Goal: Task Accomplishment & Management: Use online tool/utility

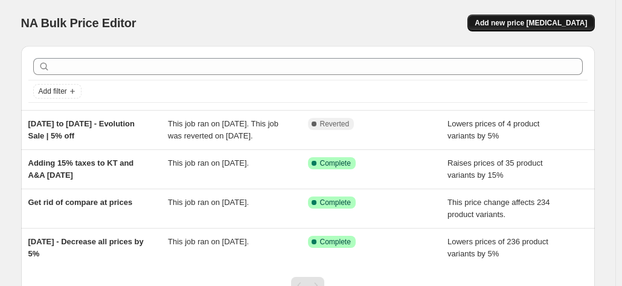
click at [507, 27] on span "Add new price [MEDICAL_DATA]" at bounding box center [530, 23] width 112 height 10
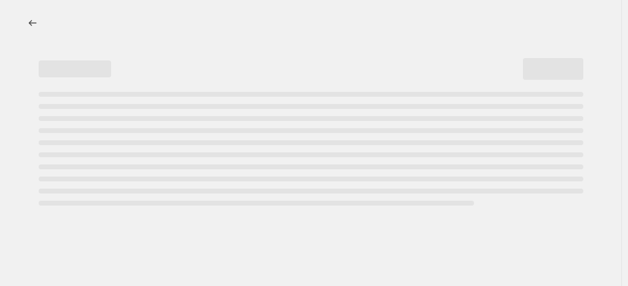
select select "percentage"
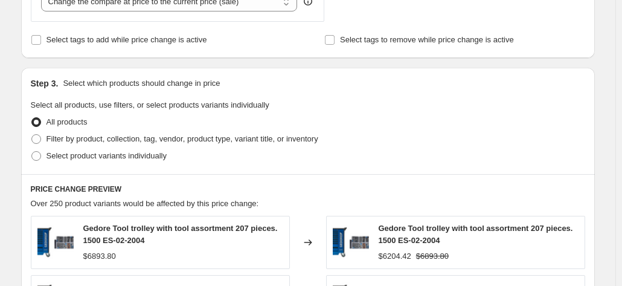
scroll to position [494, 0]
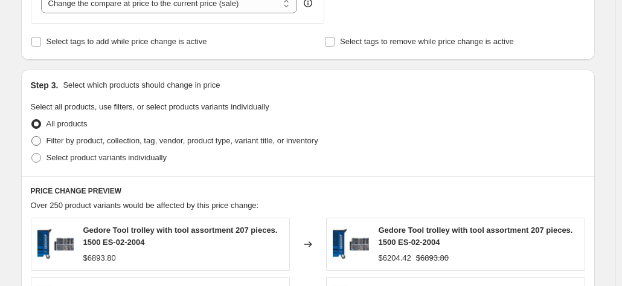
click at [37, 141] on span at bounding box center [36, 141] width 10 height 10
click at [32, 136] on input "Filter by product, collection, tag, vendor, product type, variant title, or inv…" at bounding box center [31, 136] width 1 height 1
radio input "true"
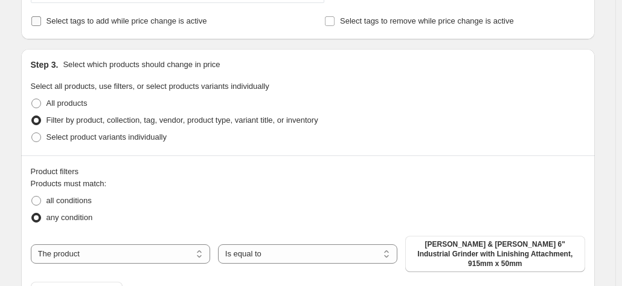
scroll to position [516, 0]
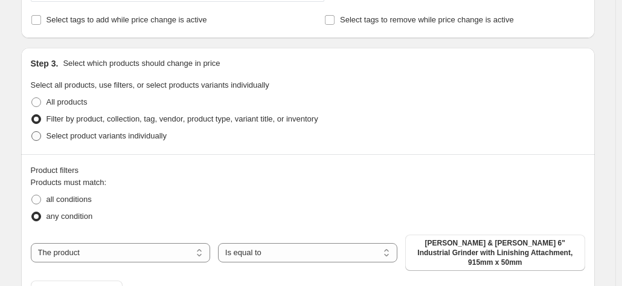
click at [42, 133] on span at bounding box center [36, 135] width 11 height 11
click at [32, 132] on input "Select product variants individually" at bounding box center [31, 131] width 1 height 1
radio input "true"
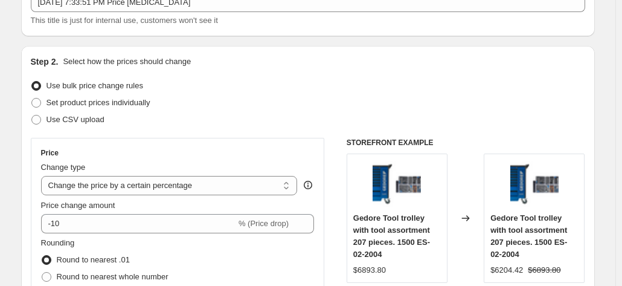
scroll to position [0, 0]
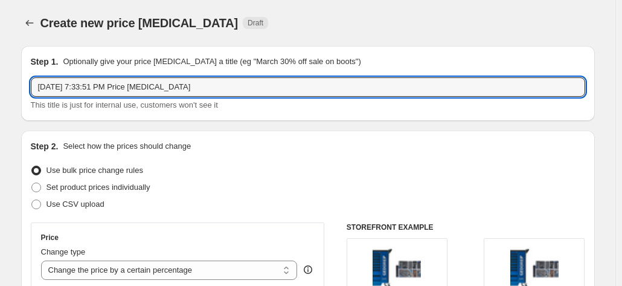
drag, startPoint x: 227, startPoint y: 78, endPoint x: 9, endPoint y: 69, distance: 218.1
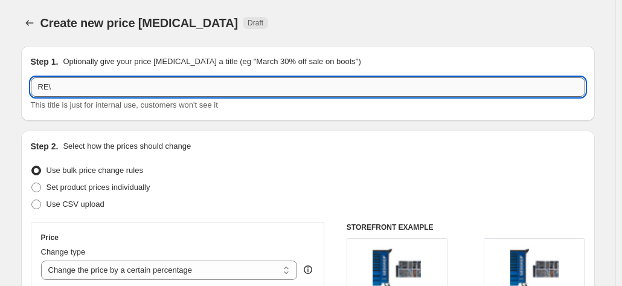
click at [65, 92] on input "RE\" at bounding box center [308, 86] width 554 height 19
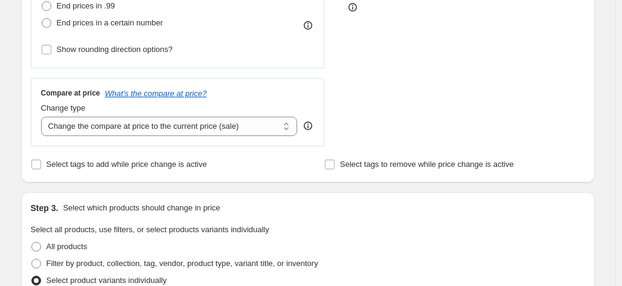
scroll to position [372, 0]
type input "Revert Prices to 20% Margin"
click at [188, 129] on select "Change the compare at price to the current price (sale) Change the compare at p…" at bounding box center [169, 125] width 257 height 19
select select "no_change"
click at [43, 116] on select "Change the compare at price to the current price (sale) Change the compare at p…" at bounding box center [169, 125] width 257 height 19
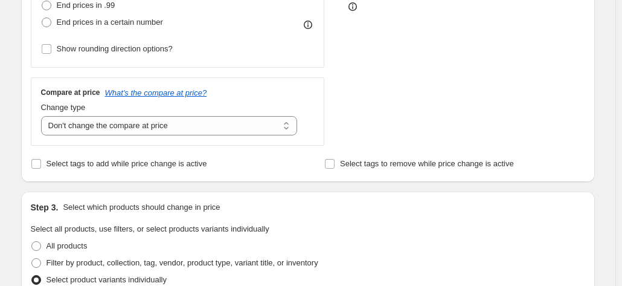
click at [271, 170] on div "Select tags to add while price change is active" at bounding box center [161, 163] width 260 height 17
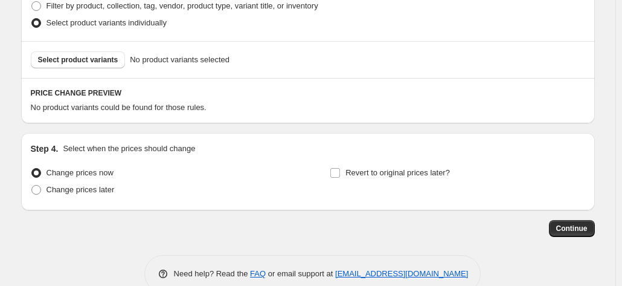
scroll to position [584, 0]
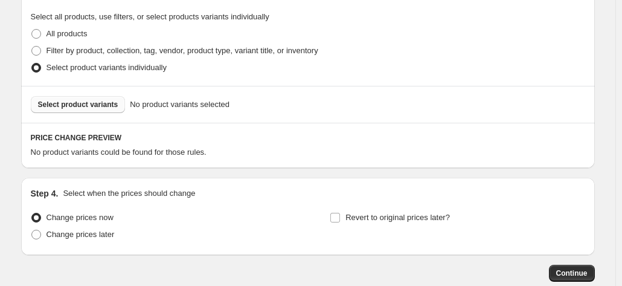
click at [97, 106] on span "Select product variants" at bounding box center [78, 105] width 80 height 10
click at [53, 53] on span "Filter by product, collection, tag, vendor, product type, variant title, or inv…" at bounding box center [182, 50] width 272 height 9
click at [32, 46] on input "Filter by product, collection, tag, vendor, product type, variant title, or inv…" at bounding box center [31, 46] width 1 height 1
radio input "true"
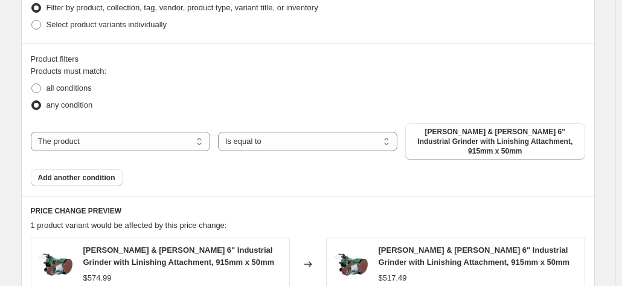
scroll to position [631, 0]
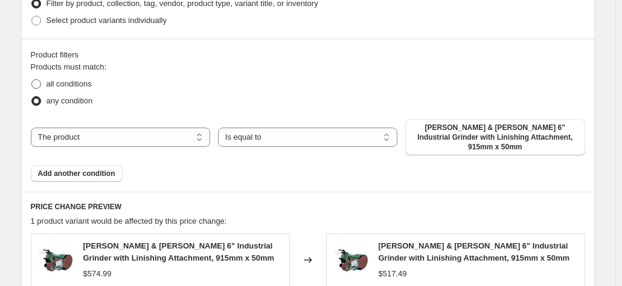
click at [47, 82] on label "all conditions" at bounding box center [61, 83] width 61 height 17
click at [32, 80] on input "all conditions" at bounding box center [31, 79] width 1 height 1
radio input "true"
click at [40, 100] on span at bounding box center [36, 101] width 10 height 10
click at [32, 97] on input "any condition" at bounding box center [31, 96] width 1 height 1
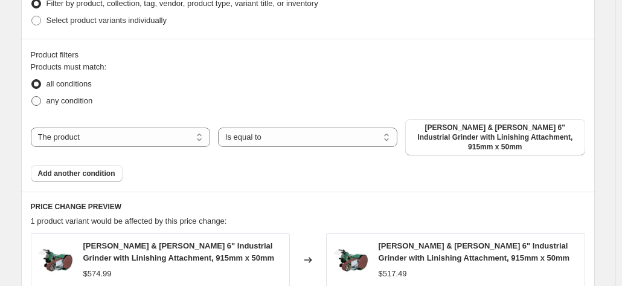
radio input "true"
click at [81, 168] on span "Add another condition" at bounding box center [76, 173] width 77 height 10
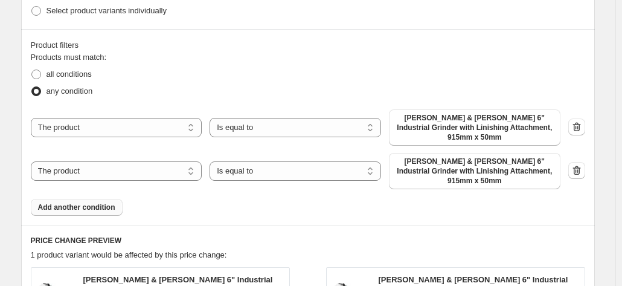
scroll to position [640, 0]
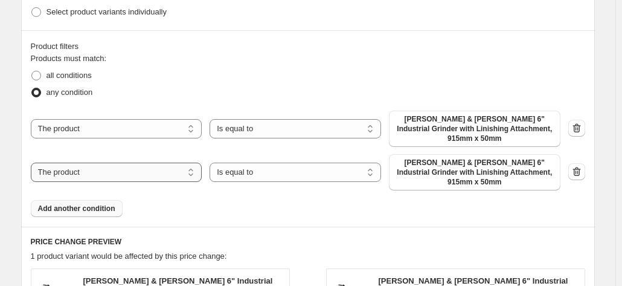
click at [134, 162] on select "The product The product's collection The product's tag The product's vendor The…" at bounding box center [116, 171] width 171 height 19
click at [268, 41] on div "Product filters" at bounding box center [308, 46] width 554 height 12
click at [175, 132] on select "The product The product's collection The product's tag The product's vendor The…" at bounding box center [116, 128] width 171 height 19
select select "collection"
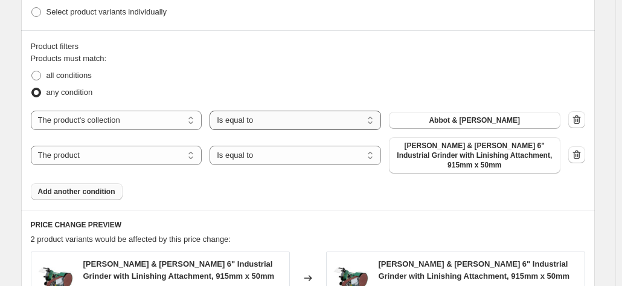
click at [263, 123] on select "Is equal to Is not equal to" at bounding box center [294, 119] width 171 height 19
click at [270, 74] on div "all conditions" at bounding box center [308, 75] width 554 height 17
click at [578, 148] on icon "button" at bounding box center [576, 154] width 12 height 12
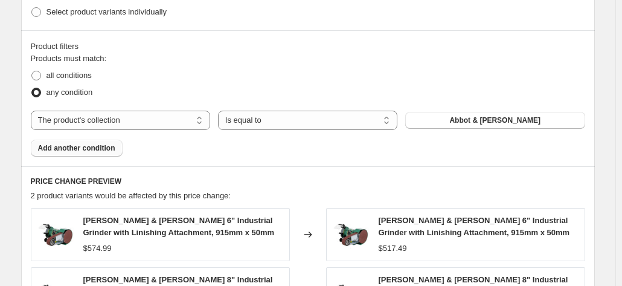
click at [75, 150] on span "Add another condition" at bounding box center [76, 148] width 77 height 10
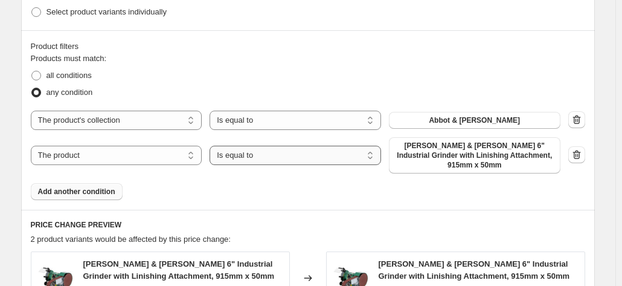
click at [235, 152] on select "Is equal to Is not equal to" at bounding box center [294, 154] width 171 height 19
click at [124, 145] on select "The product The product's collection The product's tag The product's vendor The…" at bounding box center [116, 154] width 171 height 19
select select "collection"
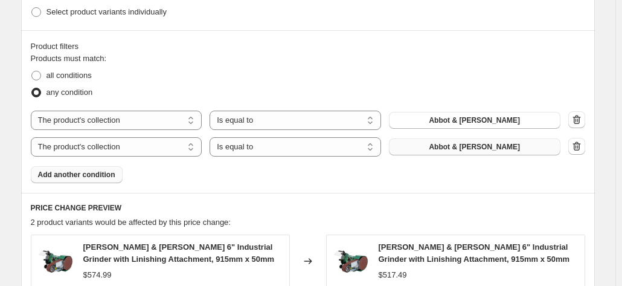
click at [467, 146] on span "Abbot & [PERSON_NAME]" at bounding box center [474, 147] width 91 height 10
click at [41, 91] on span at bounding box center [36, 93] width 10 height 10
click at [32, 88] on input "any condition" at bounding box center [31, 88] width 1 height 1
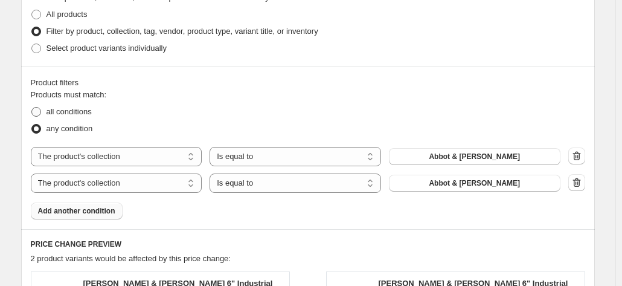
click at [46, 109] on label "all conditions" at bounding box center [61, 111] width 61 height 17
click at [32, 107] on input "all conditions" at bounding box center [31, 107] width 1 height 1
radio input "true"
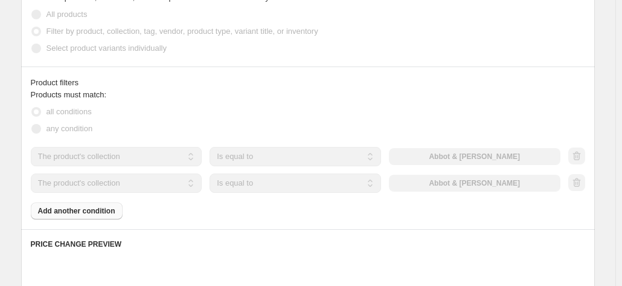
scroll to position [561, 0]
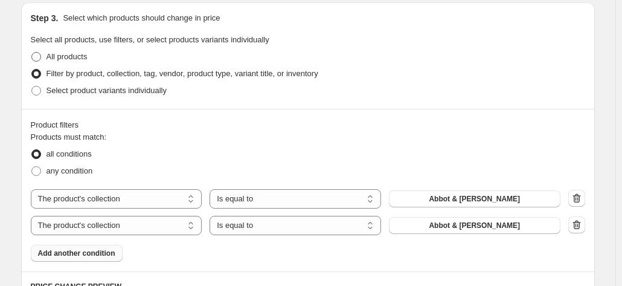
click at [40, 52] on span at bounding box center [36, 57] width 10 height 10
click at [32, 52] on input "All products" at bounding box center [31, 52] width 1 height 1
radio input "true"
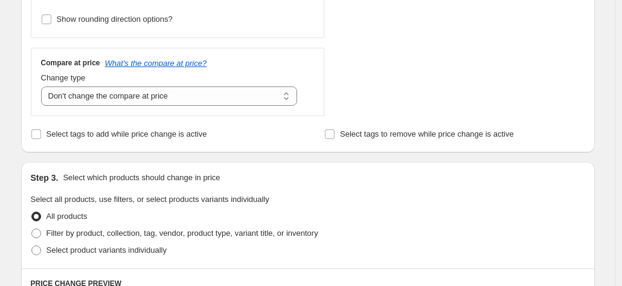
scroll to position [416, 0]
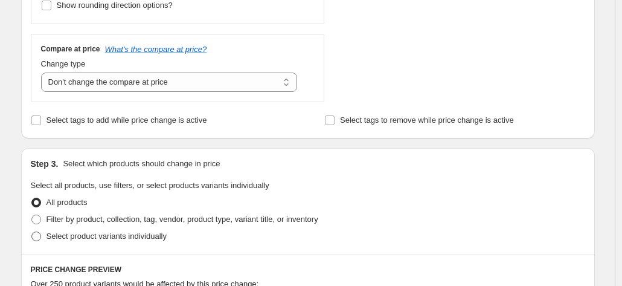
click at [41, 237] on span at bounding box center [36, 236] width 10 height 10
click at [32, 232] on input "Select product variants individually" at bounding box center [31, 231] width 1 height 1
radio input "true"
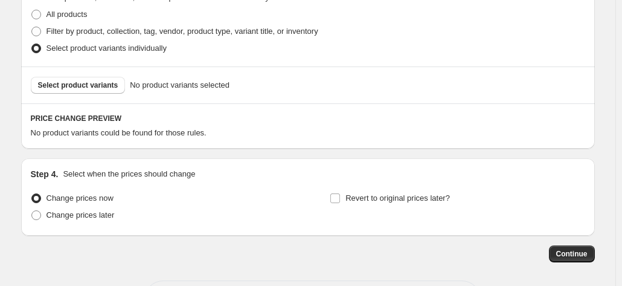
scroll to position [558, 0]
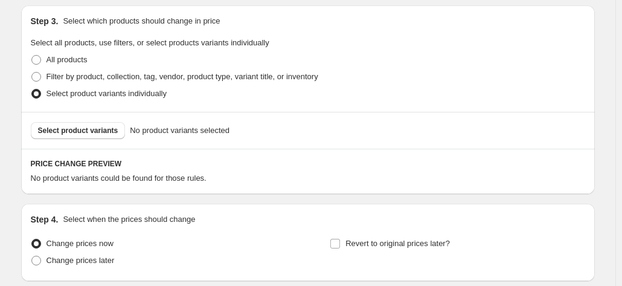
click at [45, 48] on legend "Select all products, use filters, or select products variants individually" at bounding box center [150, 44] width 238 height 14
click at [41, 55] on span at bounding box center [36, 60] width 10 height 10
click at [32, 55] on input "All products" at bounding box center [31, 55] width 1 height 1
radio input "true"
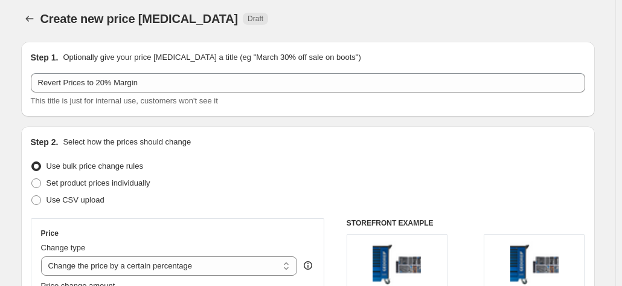
scroll to position [0, 0]
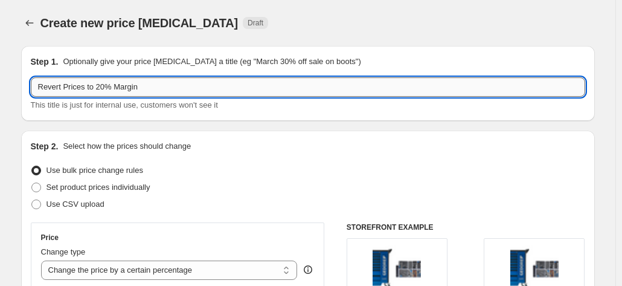
click at [168, 90] on input "Revert Prices to 20% Margin" at bounding box center [308, 86] width 554 height 19
type input "Revert Prices to 20% Margins"
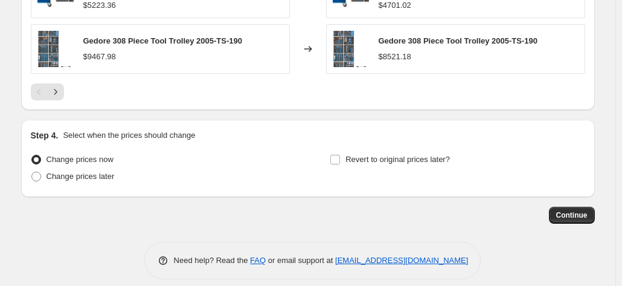
scroll to position [926, 0]
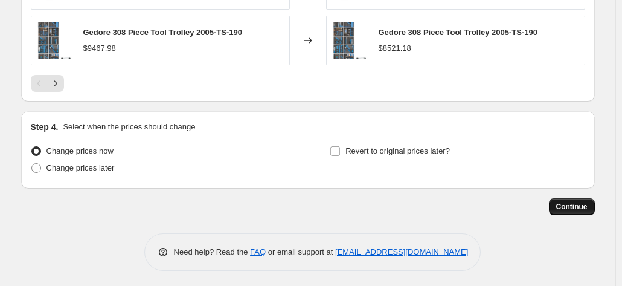
click at [582, 202] on span "Continue" at bounding box center [571, 207] width 31 height 10
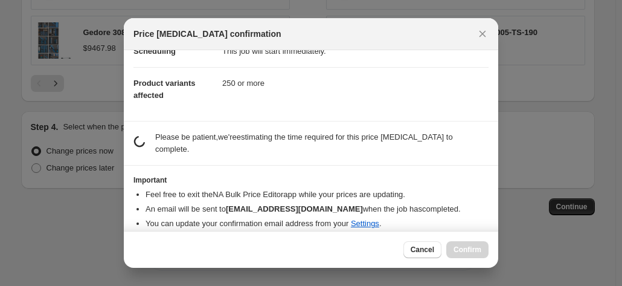
scroll to position [100, 0]
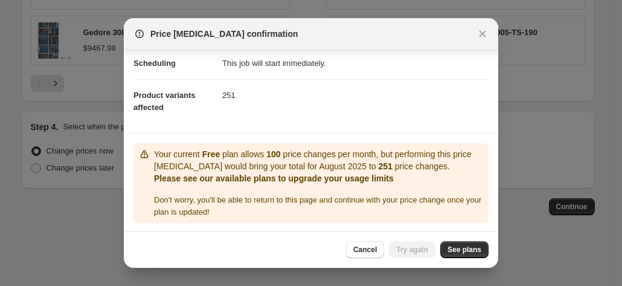
click at [378, 241] on button "Cancel" at bounding box center [365, 249] width 38 height 17
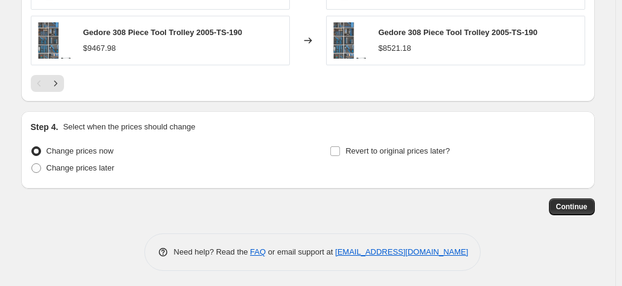
click at [563, 203] on span "Continue" at bounding box center [571, 207] width 31 height 10
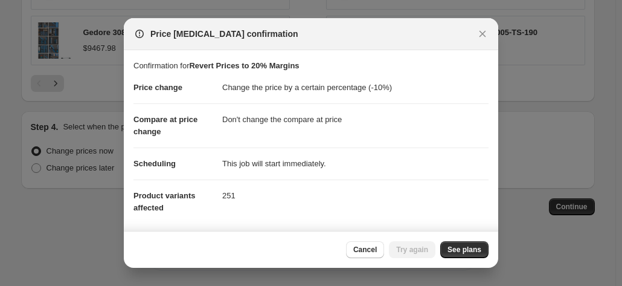
scroll to position [100, 0]
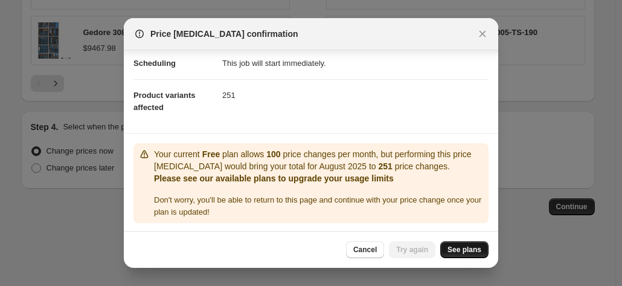
click at [462, 249] on span "See plans" at bounding box center [464, 249] width 34 height 10
click at [488, 32] on icon "Close" at bounding box center [482, 34] width 12 height 12
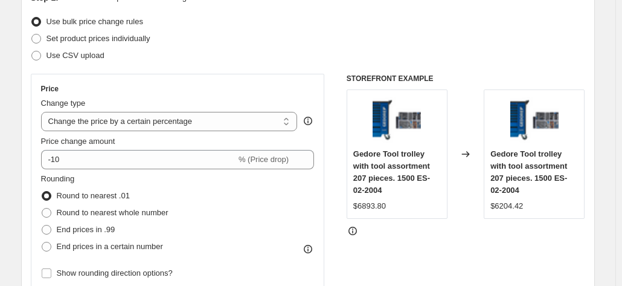
scroll to position [0, 0]
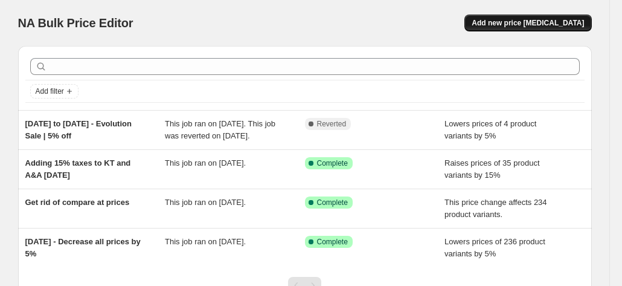
click at [557, 18] on button "Add new price [MEDICAL_DATA]" at bounding box center [527, 22] width 127 height 17
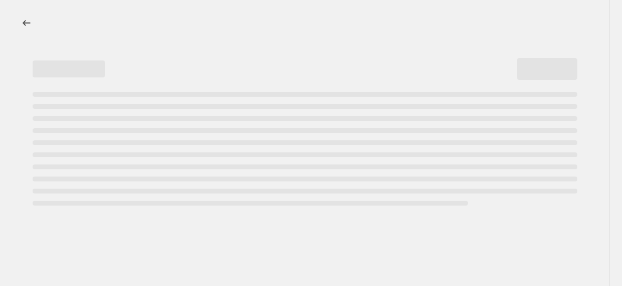
select select "percentage"
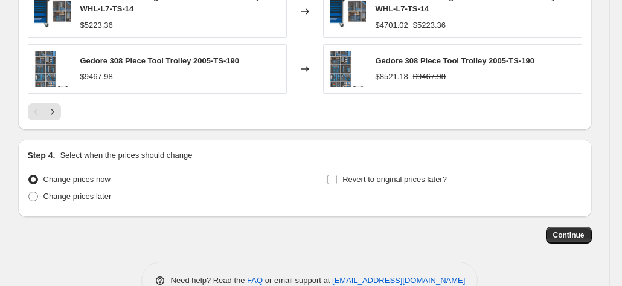
scroll to position [912, 0]
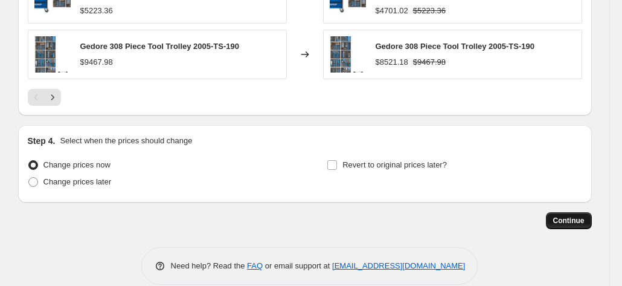
click at [579, 217] on span "Continue" at bounding box center [568, 220] width 31 height 10
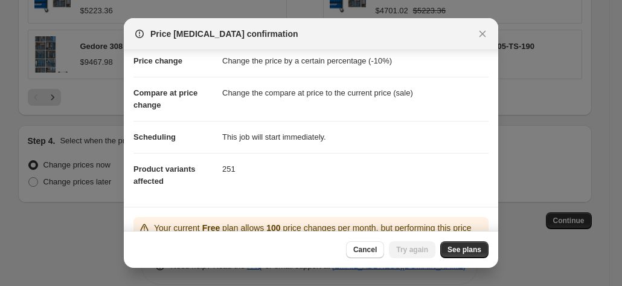
scroll to position [100, 0]
